Goal: Task Accomplishment & Management: Manage account settings

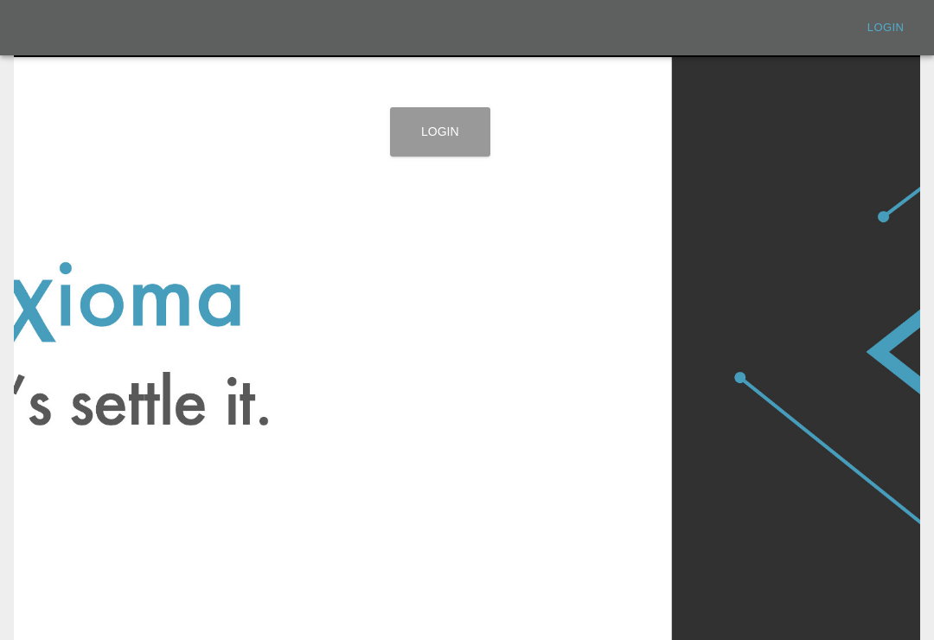
scroll to position [61, 0]
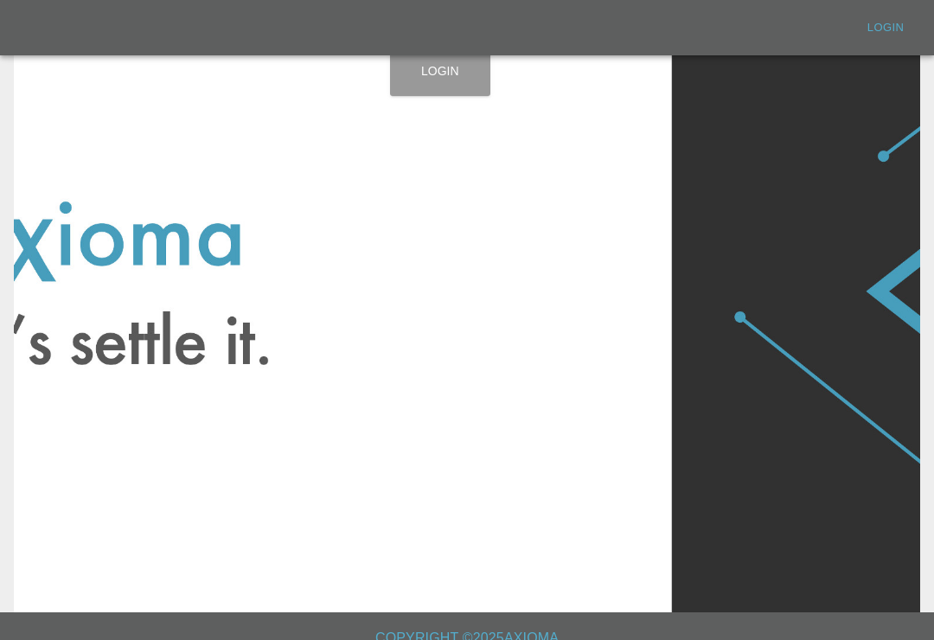
click at [445, 72] on link "Login" at bounding box center [440, 71] width 100 height 49
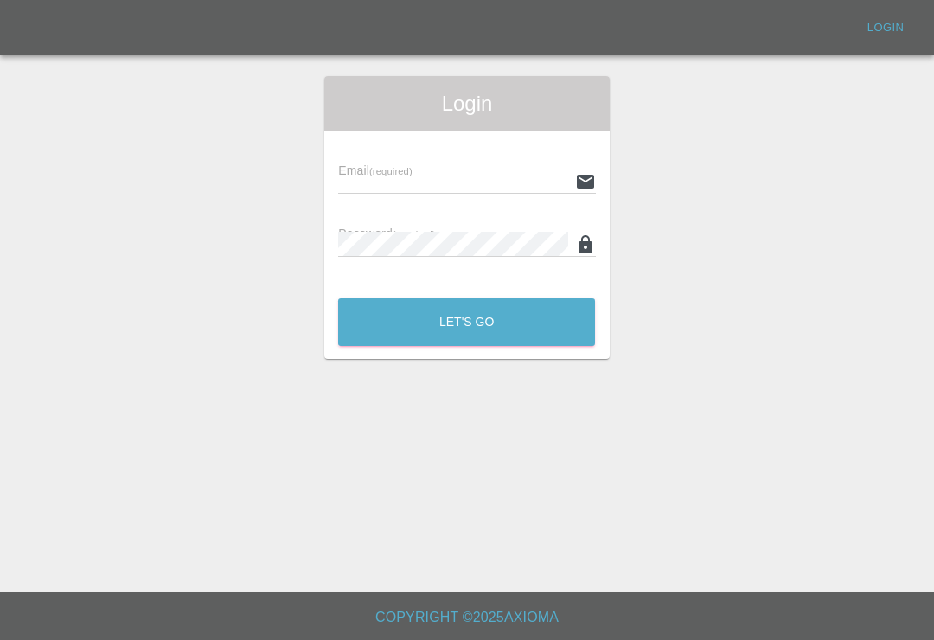
click at [476, 169] on input "text" at bounding box center [452, 181] width 229 height 25
type input "[EMAIL_ADDRESS][DOMAIN_NAME]"
click at [466, 298] on button "Let's Go" at bounding box center [466, 322] width 257 height 48
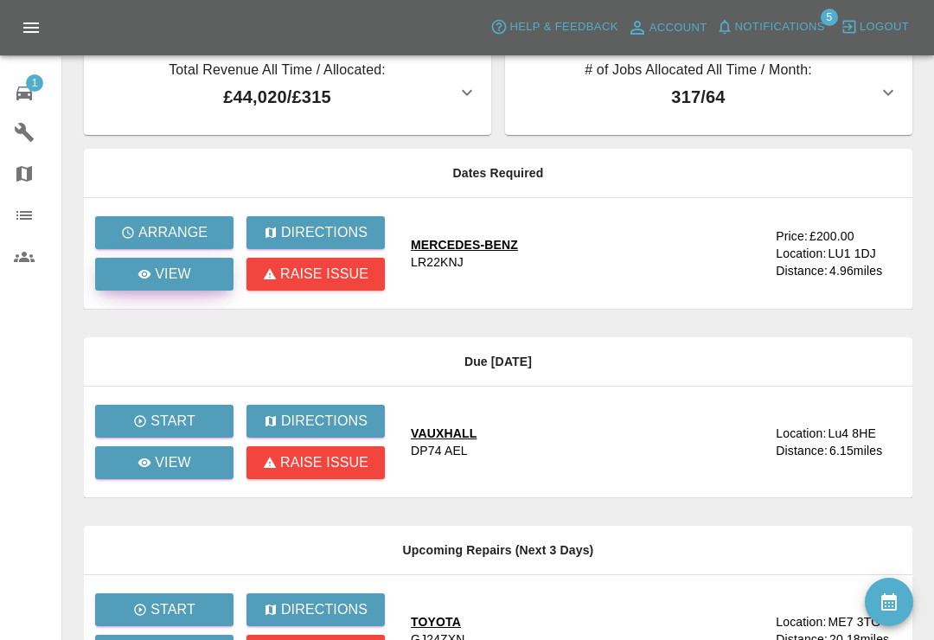
click at [148, 276] on icon at bounding box center [144, 274] width 13 height 9
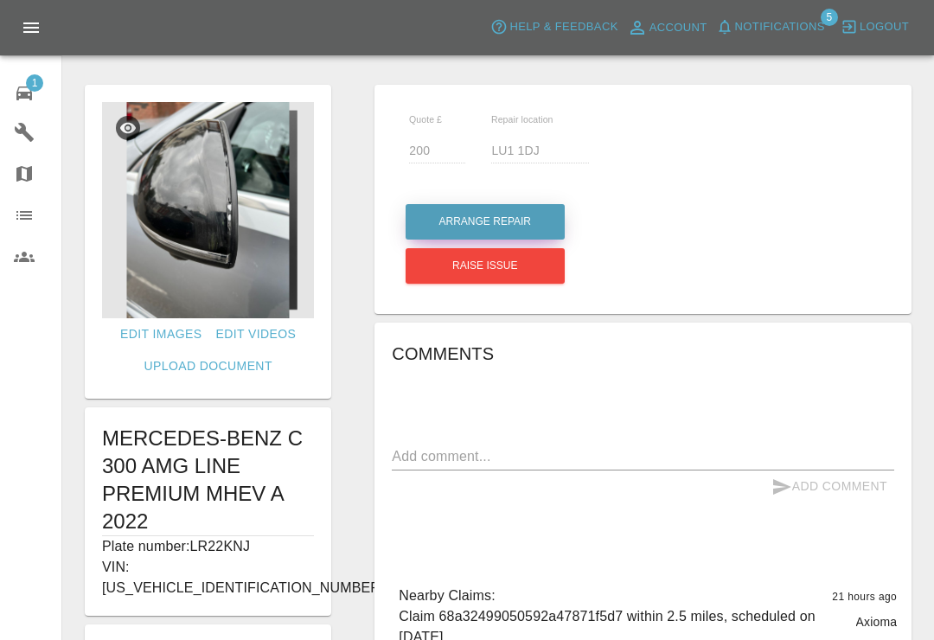
click at [533, 216] on button "Arrange Repair" at bounding box center [484, 221] width 159 height 35
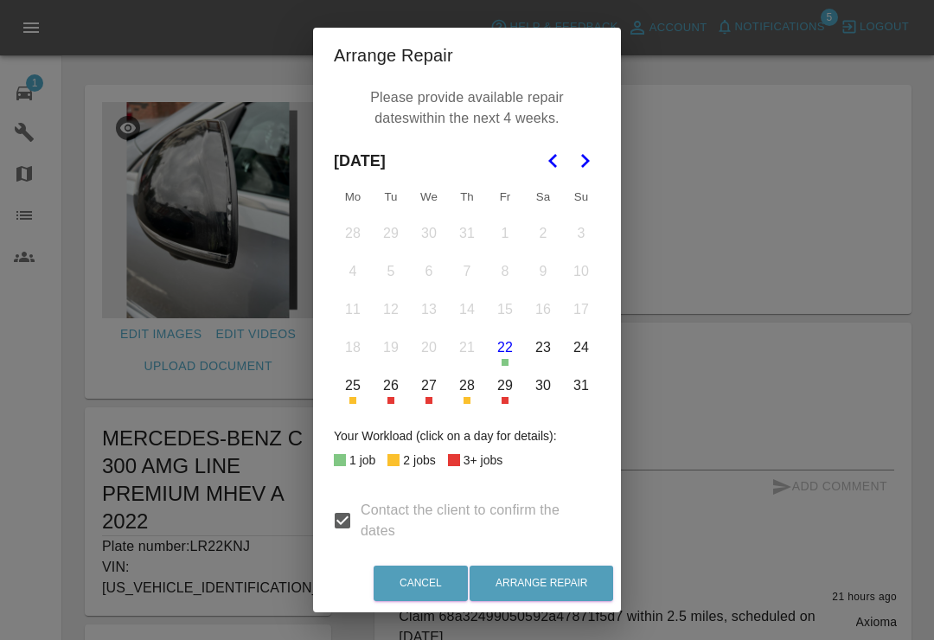
click at [588, 174] on button "Go to the Next Month" at bounding box center [584, 160] width 31 height 31
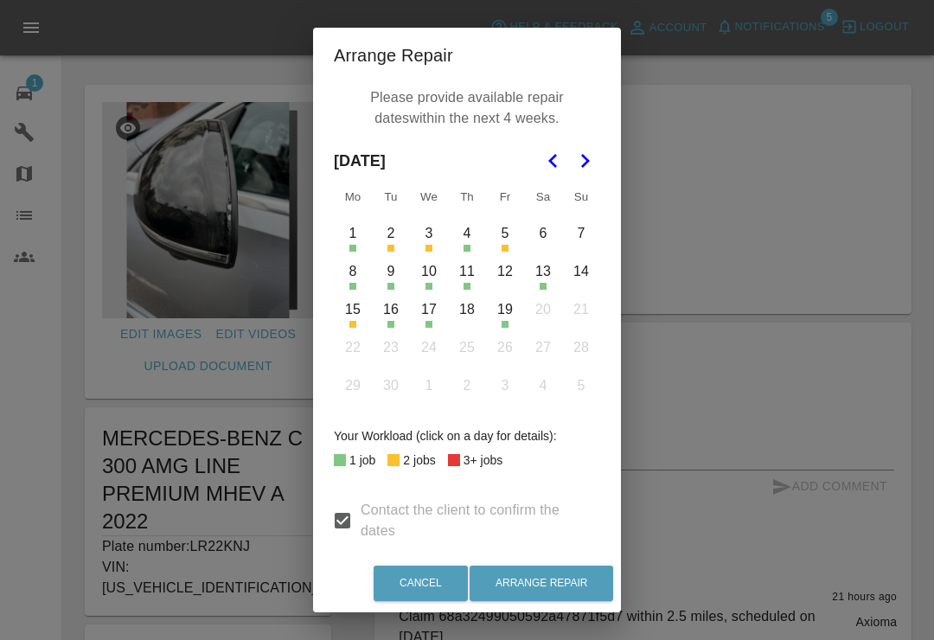
click at [463, 280] on button "11" at bounding box center [467, 271] width 36 height 36
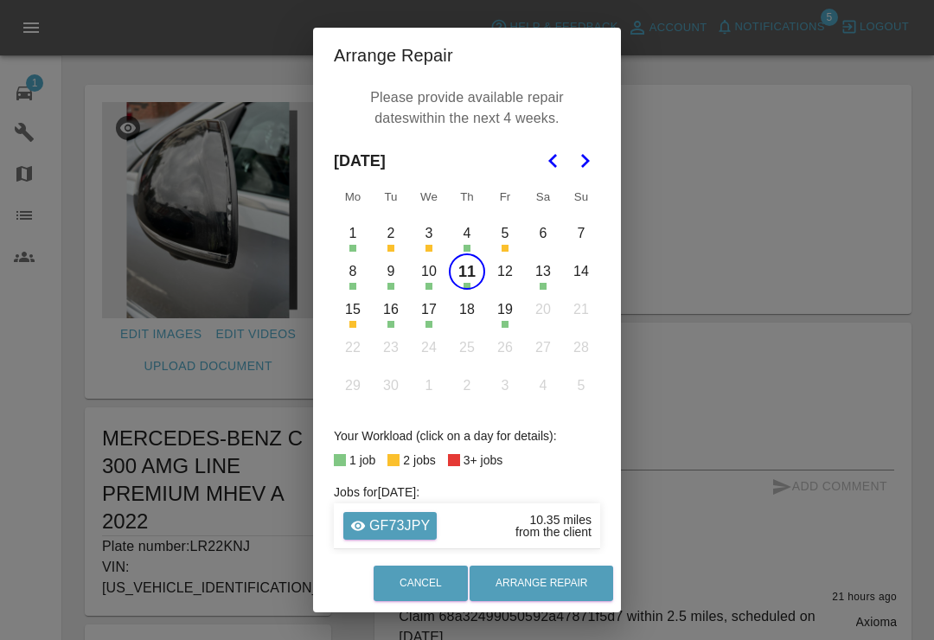
click at [510, 271] on button "12" at bounding box center [505, 271] width 36 height 36
click at [394, 322] on button "16" at bounding box center [391, 309] width 36 height 36
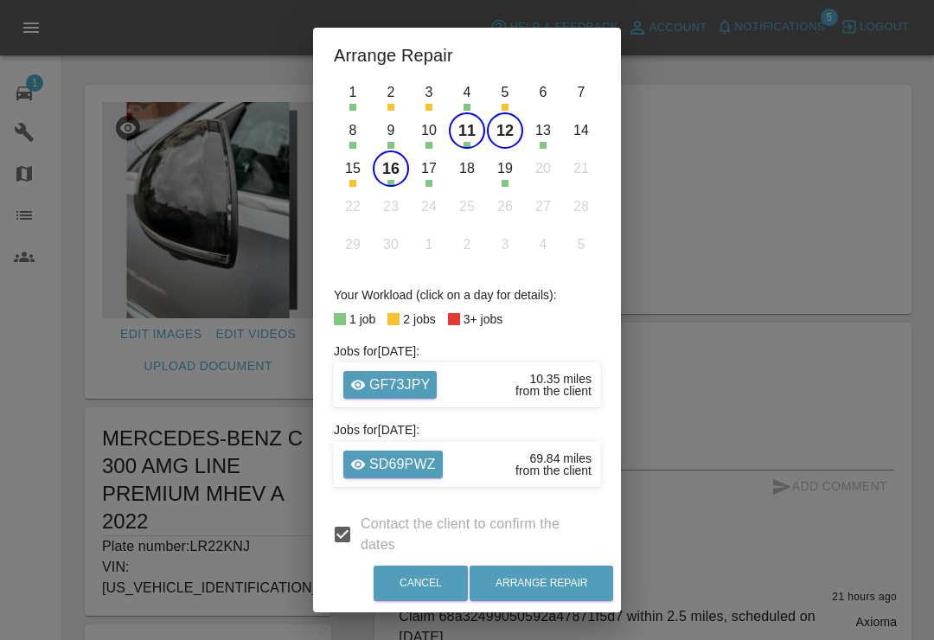
scroll to position [140, 0]
click at [572, 578] on button "Arrange Repair" at bounding box center [540, 582] width 143 height 35
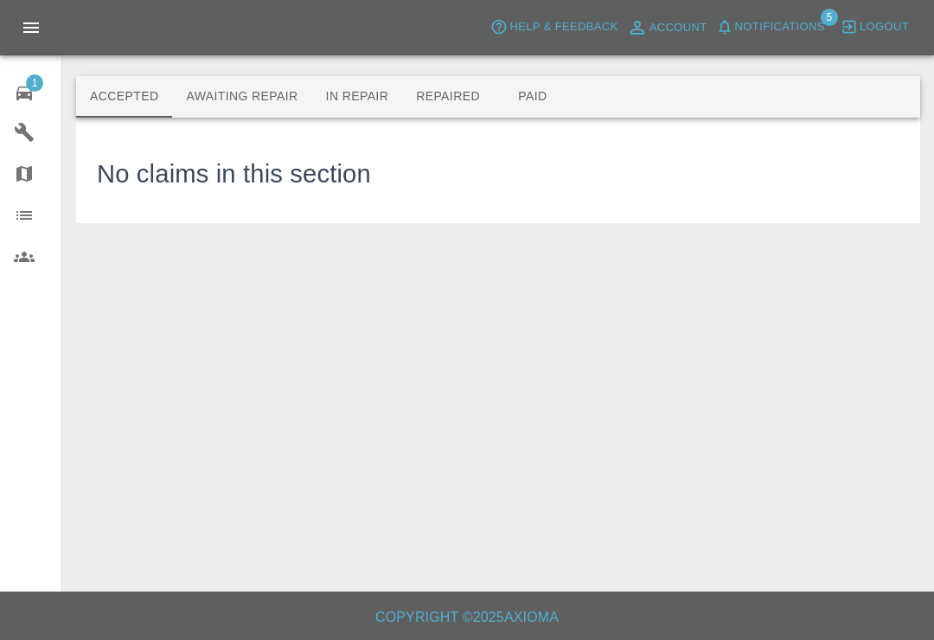
click at [27, 86] on span "1" at bounding box center [34, 82] width 17 height 17
